Goal: Check status: Check status

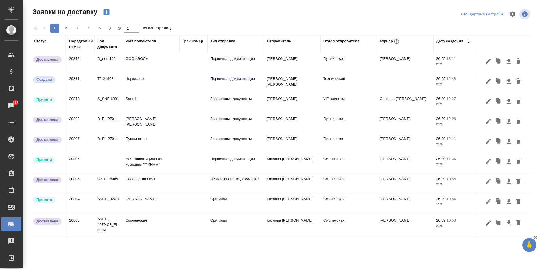
click at [135, 64] on td "ООО «ЭОС»" at bounding box center [151, 63] width 56 height 20
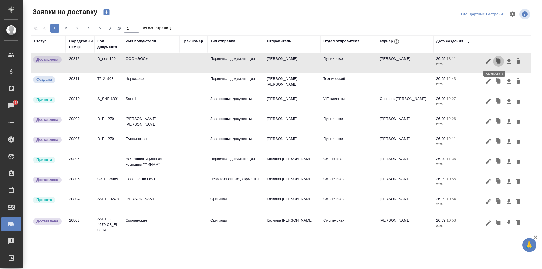
click at [497, 62] on icon "button" at bounding box center [498, 61] width 3 height 4
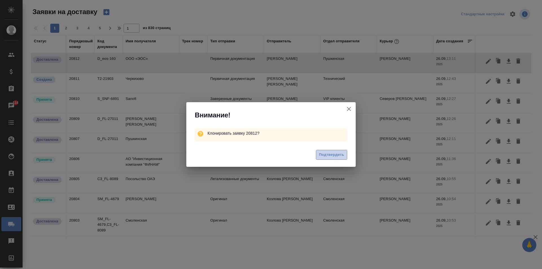
click at [327, 154] on span "Подтвердить" at bounding box center [331, 155] width 25 height 6
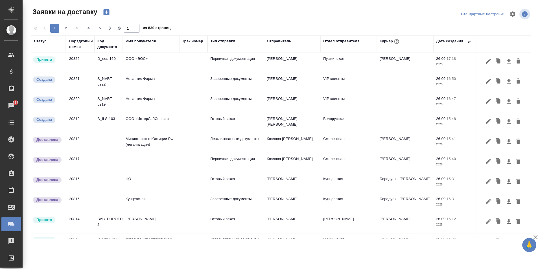
click at [138, 64] on td "ООО «ЭОС»" at bounding box center [151, 63] width 56 height 20
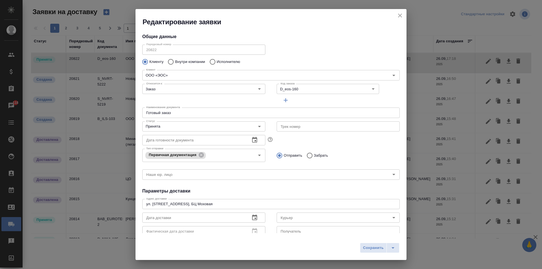
type input "[PERSON_NAME] [PERSON_NAME]"
type input "[PERSON_NAME]"
click at [289, 215] on input "[PERSON_NAME]" at bounding box center [328, 217] width 101 height 7
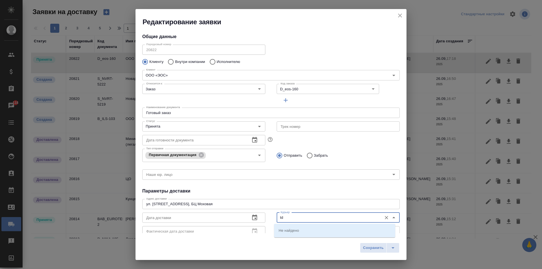
type input "t"
click at [299, 240] on p "[PERSON_NAME]" at bounding box center [294, 241] width 31 height 6
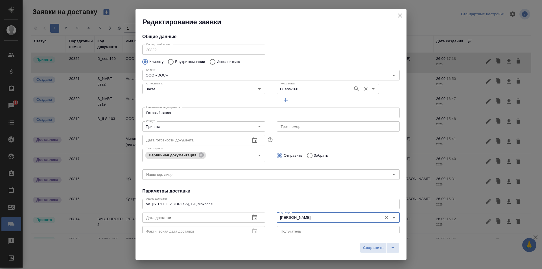
type input "[PERSON_NAME]"
click at [296, 88] on input "D_eos-160" at bounding box center [314, 89] width 72 height 7
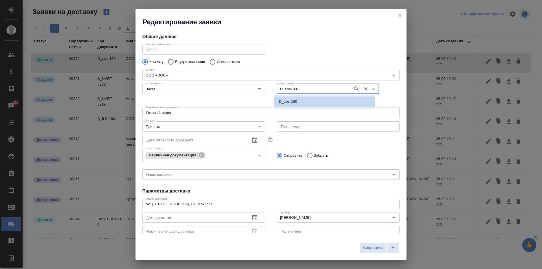
click at [297, 89] on input "D_eos-160" at bounding box center [314, 89] width 72 height 7
type input "D_eos-161"
click at [297, 108] on ul "D_eos-161" at bounding box center [324, 106] width 101 height 10
click at [290, 103] on p "D_eos-161" at bounding box center [288, 102] width 18 height 6
type input "D_eos-161"
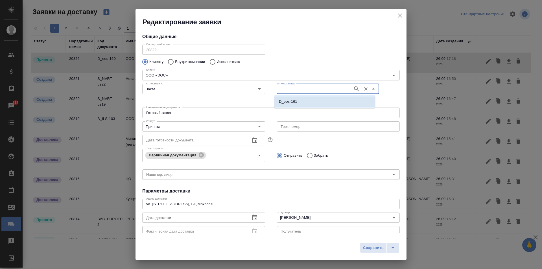
type input "(OTP) Общество с ограниченной ответственностью «Вектор Развития»"
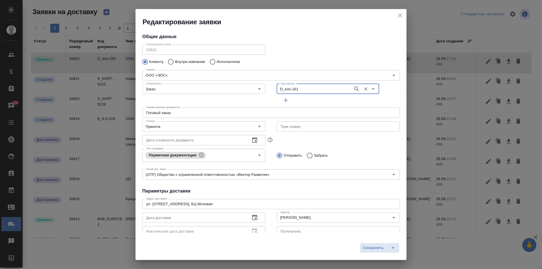
click at [251, 219] on icon "button" at bounding box center [254, 217] width 7 height 7
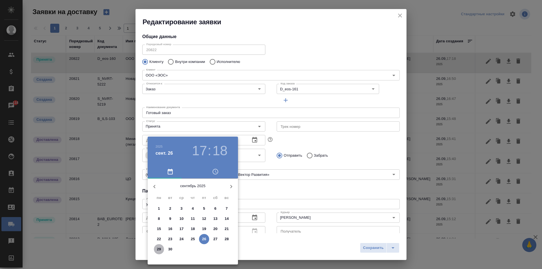
click at [159, 251] on p "29" at bounding box center [159, 249] width 4 height 6
type input "[DATE] 17:18"
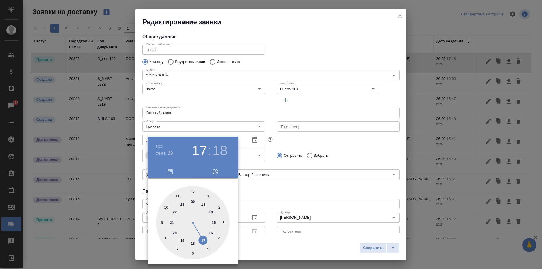
click at [285, 193] on div at bounding box center [271, 134] width 542 height 269
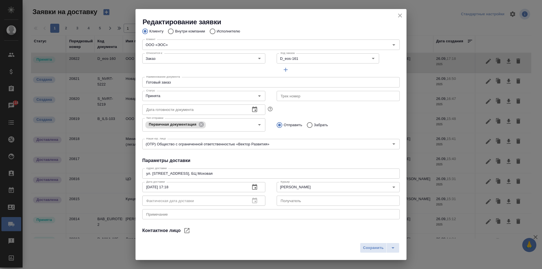
scroll to position [77, 0]
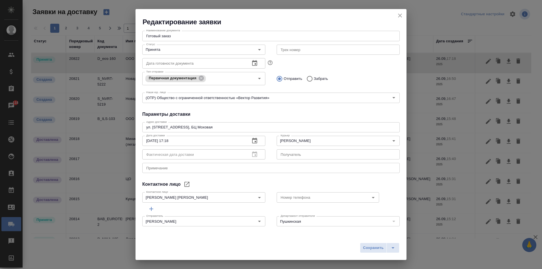
click at [369, 249] on span "Сохранить" at bounding box center [373, 248] width 21 height 6
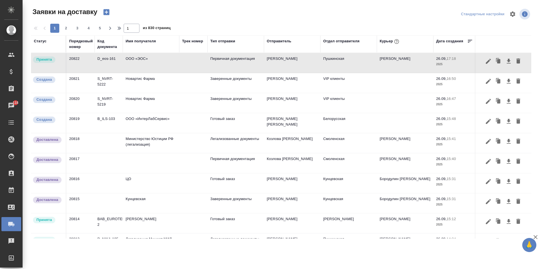
click at [179, 64] on td "ООО «ЭОС»" at bounding box center [151, 63] width 56 height 20
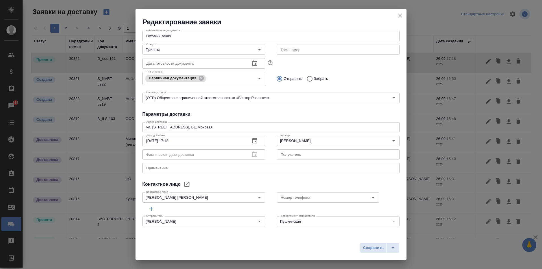
click at [400, 14] on icon "close" at bounding box center [400, 15] width 7 height 7
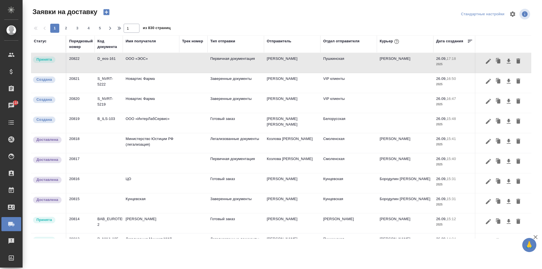
click at [140, 65] on td "ООО «ЭОС»" at bounding box center [151, 63] width 56 height 20
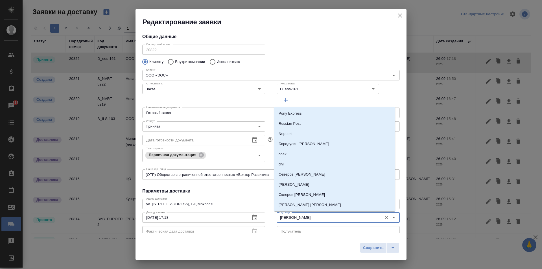
drag, startPoint x: 308, startPoint y: 218, endPoint x: 266, endPoint y: 218, distance: 42.3
click at [266, 218] on div "Дата доставки [DATE] 17:18 Дата доставки Фактическая дата доставки Фактическая …" at bounding box center [271, 224] width 269 height 39
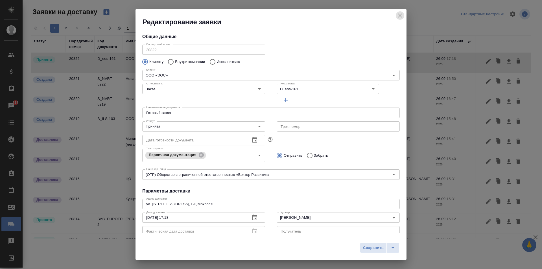
click at [399, 14] on icon "close" at bounding box center [400, 15] width 7 height 7
